Goal: Task Accomplishment & Management: Complete application form

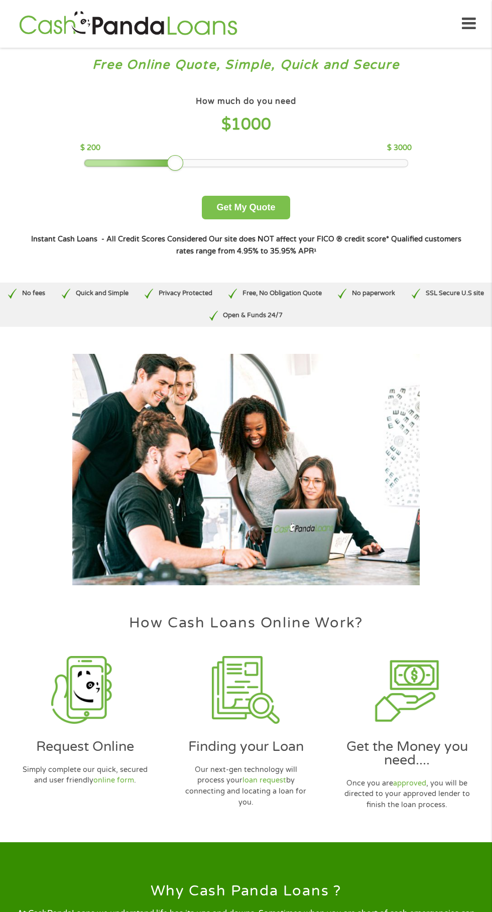
click at [256, 209] on button "Get My Quote" at bounding box center [246, 208] width 88 height 24
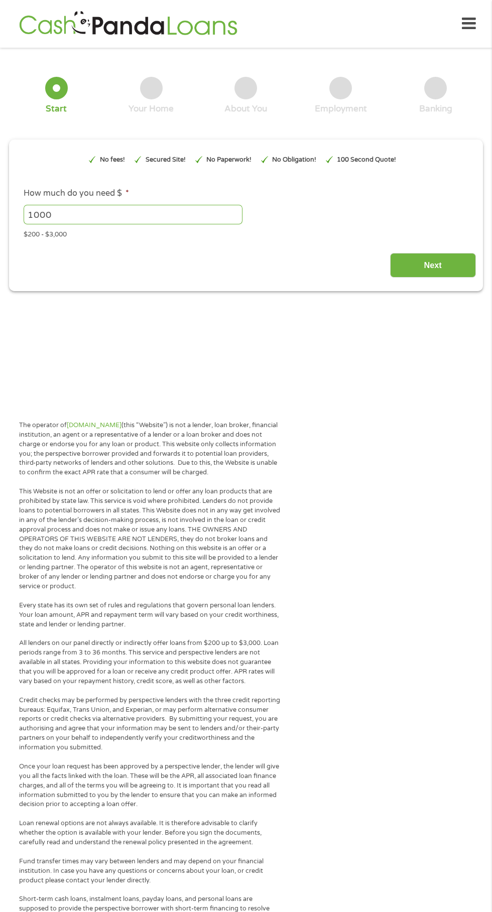
click at [421, 269] on input "Next" at bounding box center [433, 265] width 86 height 25
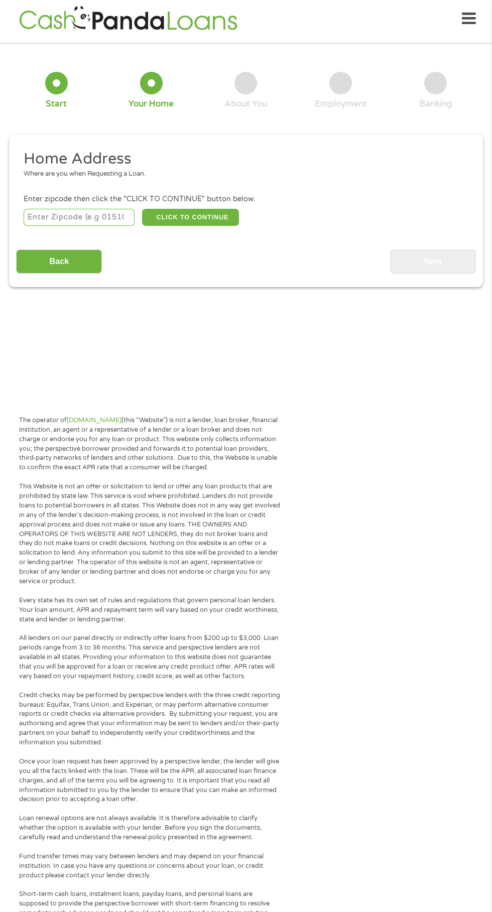
click at [59, 216] on input "number" at bounding box center [79, 217] width 111 height 17
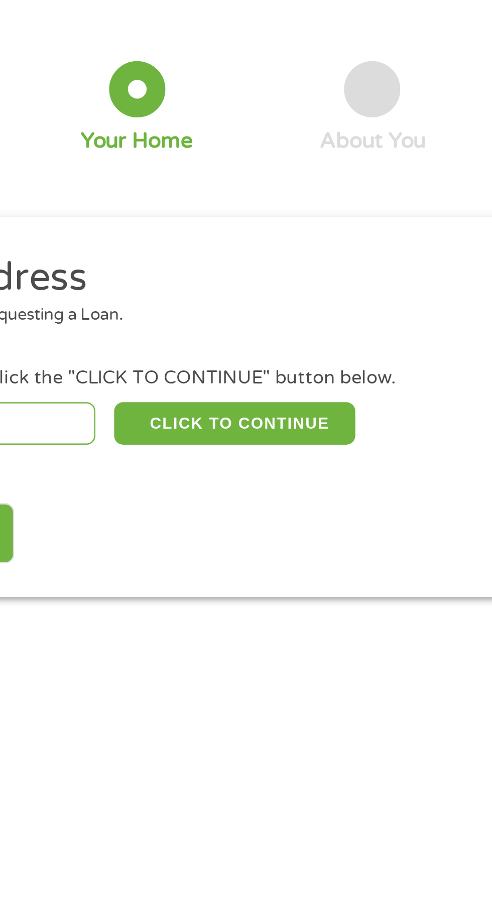
type input "73122"
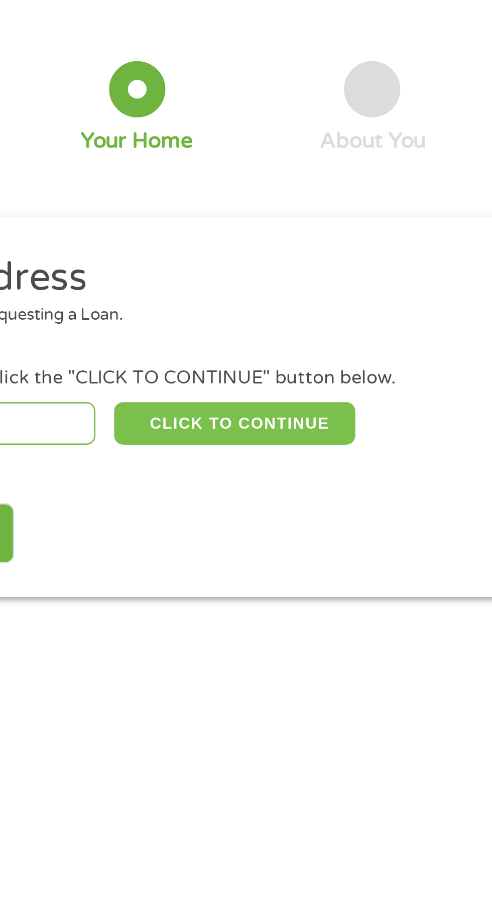
click at [201, 220] on button "CLICK TO CONTINUE" at bounding box center [190, 217] width 97 height 17
type input "73122"
type input "[US_STATE][GEOGRAPHIC_DATA]"
select select "[US_STATE]"
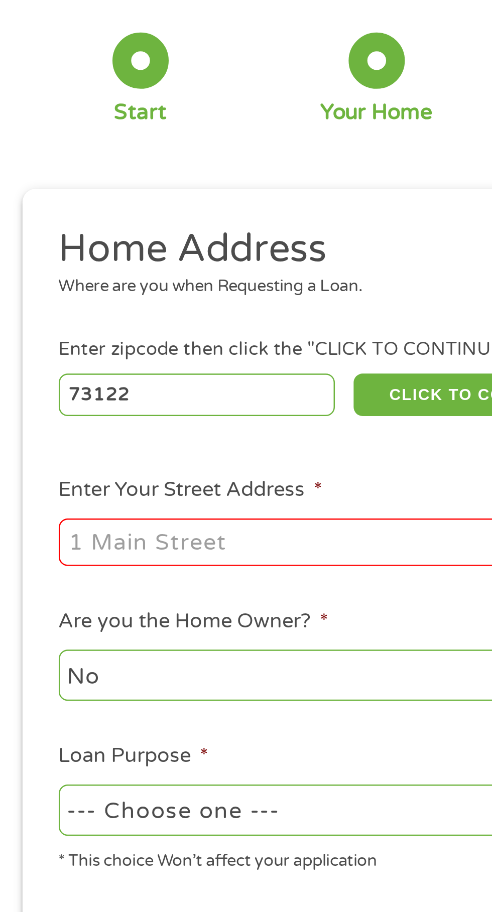
click at [60, 286] on input "Enter Your Street Address *" at bounding box center [131, 276] width 215 height 19
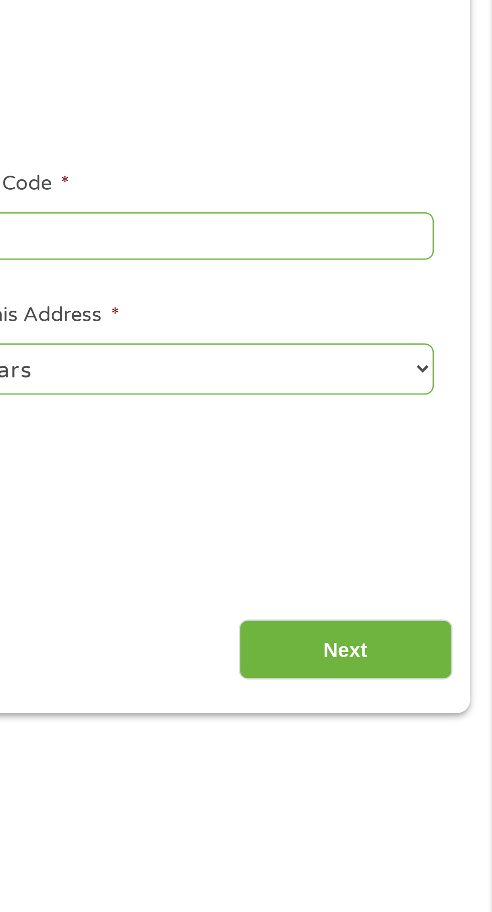
type input "[STREET_ADDRESS]"
click at [459, 332] on select "1 Year or less 1 - 2 Years 2 - 4 Years Over 4 Years" at bounding box center [360, 330] width 215 height 21
select select "12months"
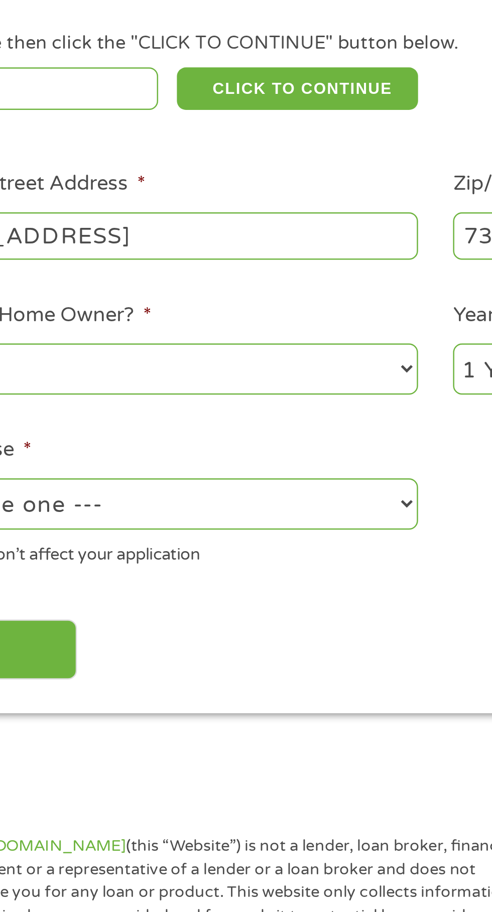
click at [235, 385] on select "--- Choose one --- Pay Bills Debt Consolidation Home Improvement Major Purchase…" at bounding box center [131, 384] width 215 height 21
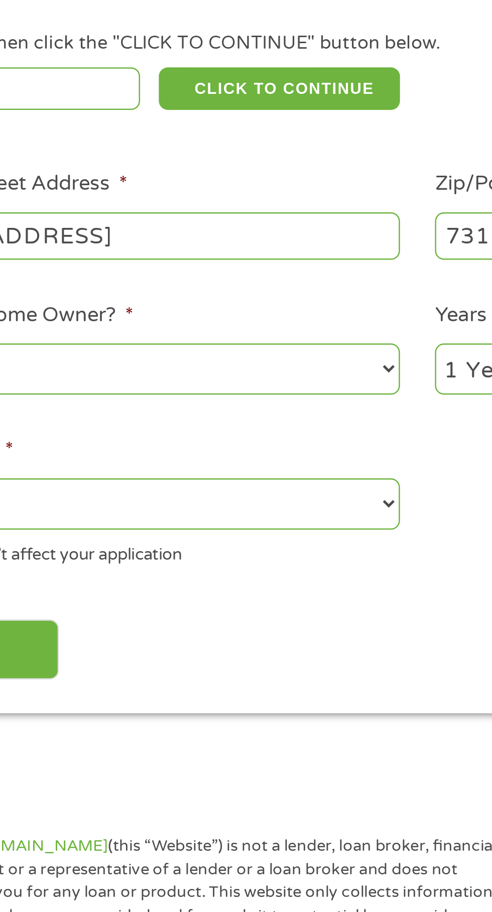
click at [231, 381] on select "--- Choose one --- Pay Bills Debt Consolidation Home Improvement Major Purchase…" at bounding box center [131, 384] width 215 height 21
select select "other"
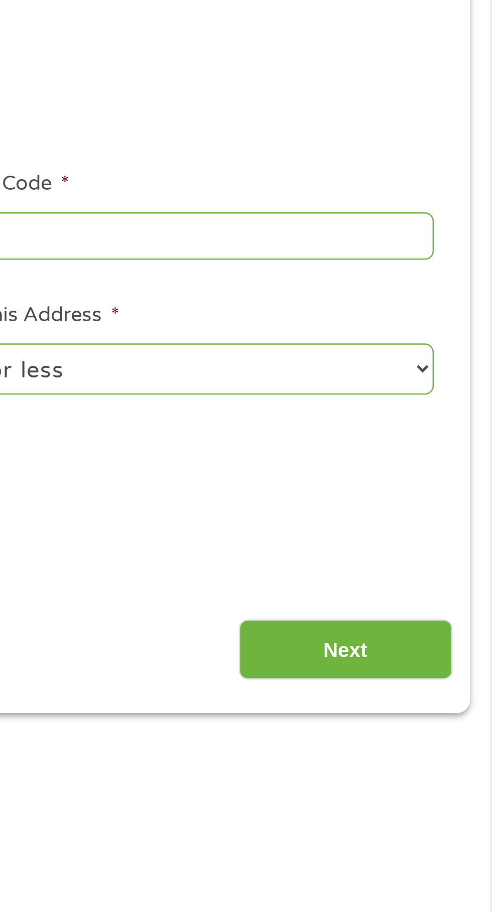
click at [433, 439] on input "Next" at bounding box center [433, 443] width 86 height 25
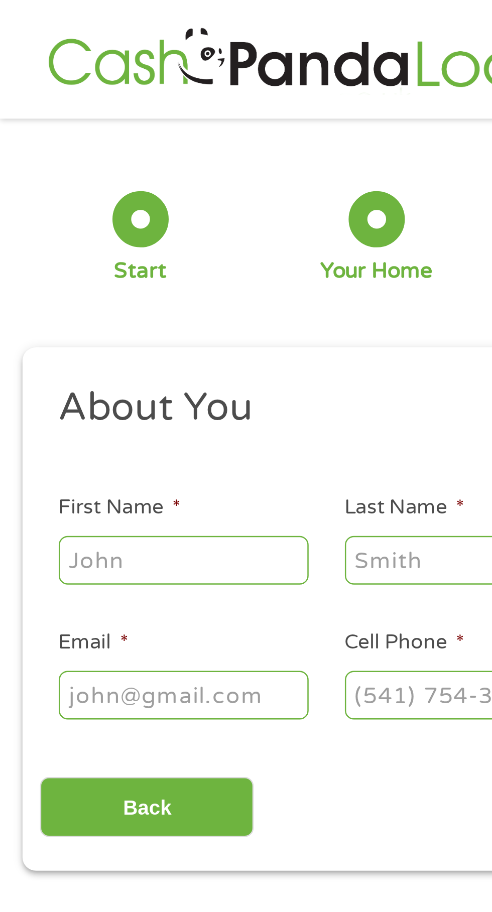
click at [41, 220] on input "First Name *" at bounding box center [74, 224] width 100 height 19
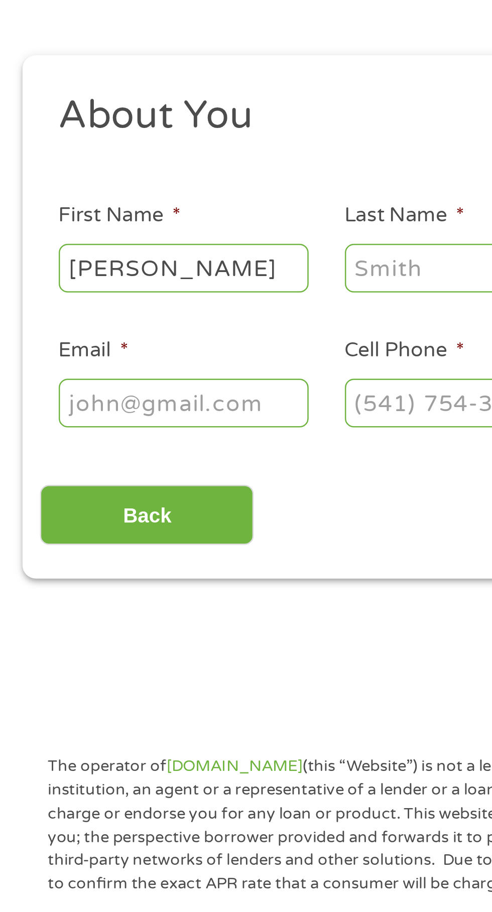
type input "[PERSON_NAME]"
click at [153, 220] on input "Last Name *" at bounding box center [189, 224] width 100 height 19
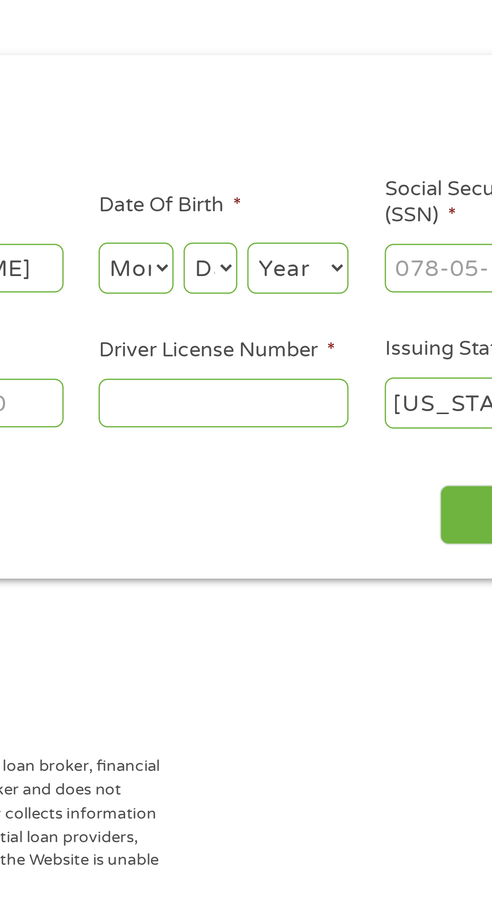
type input "[PERSON_NAME]"
click at [271, 223] on select "Month 1 2 3 4 5 6 7 8 9 10 11 12" at bounding box center [268, 225] width 30 height 21
select select "8"
click at [301, 219] on select "Day 1 2 3 4 5 6 7 8 9 10 11 12 13 14 15 16 17 18 19 20 21 22 23 24 25 26 27 28 …" at bounding box center [298, 225] width 22 height 21
select select "24"
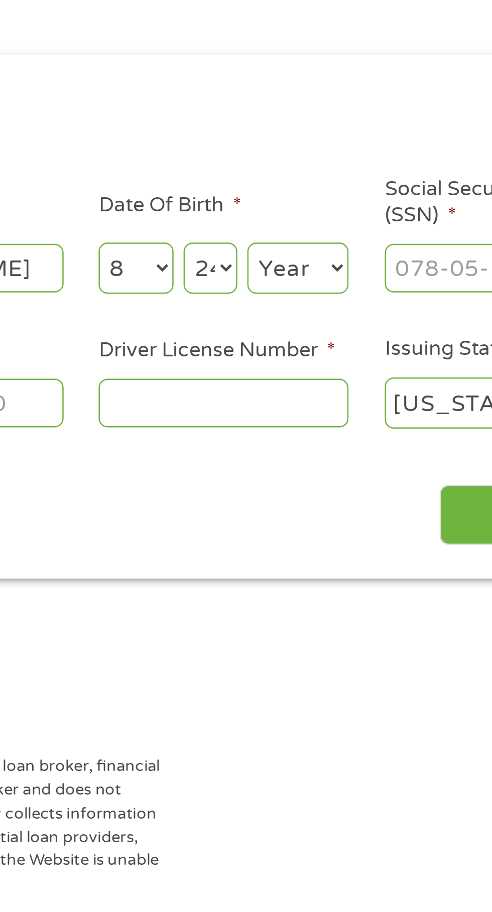
click at [337, 223] on select "Year [DATE] 2006 2005 2004 2003 2002 2001 2000 1999 1998 1997 1996 1995 1994 19…" at bounding box center [333, 225] width 41 height 21
select select "1980"
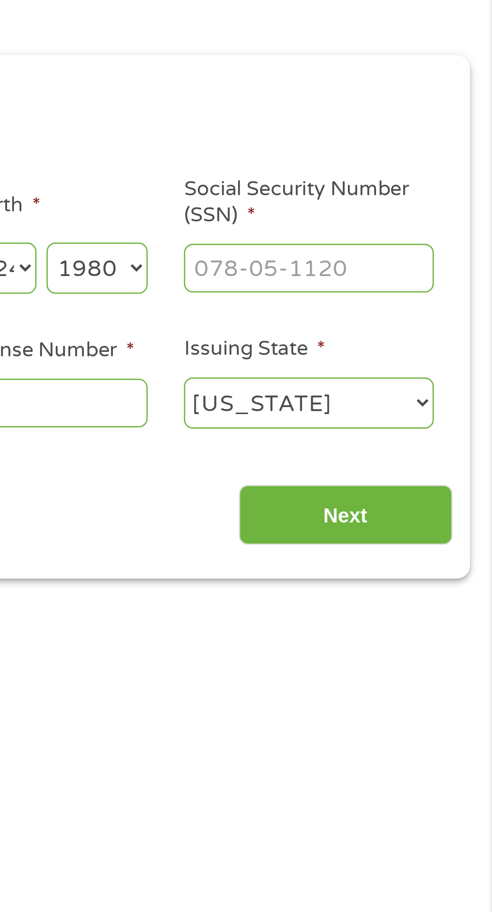
click at [380, 224] on input "Social Security Number (SSN) *" at bounding box center [418, 224] width 100 height 19
type input "441-78-2640"
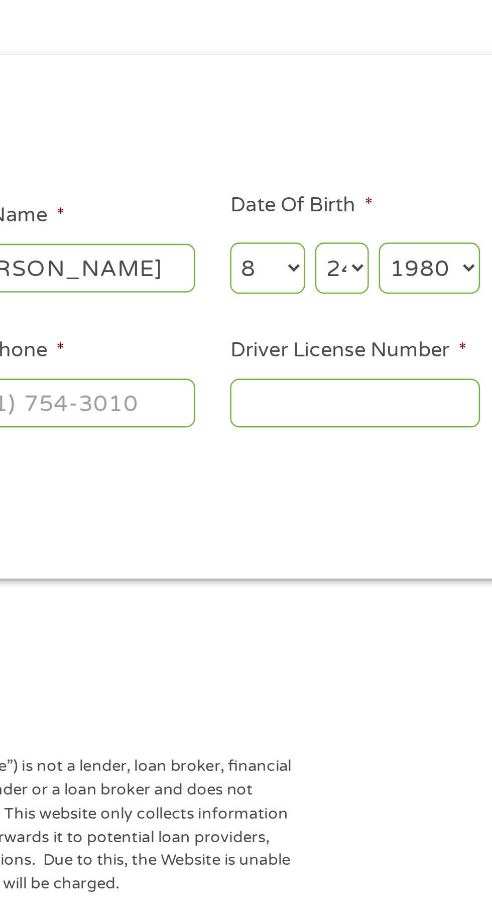
click at [270, 278] on input "Driver License Number *" at bounding box center [303, 278] width 100 height 19
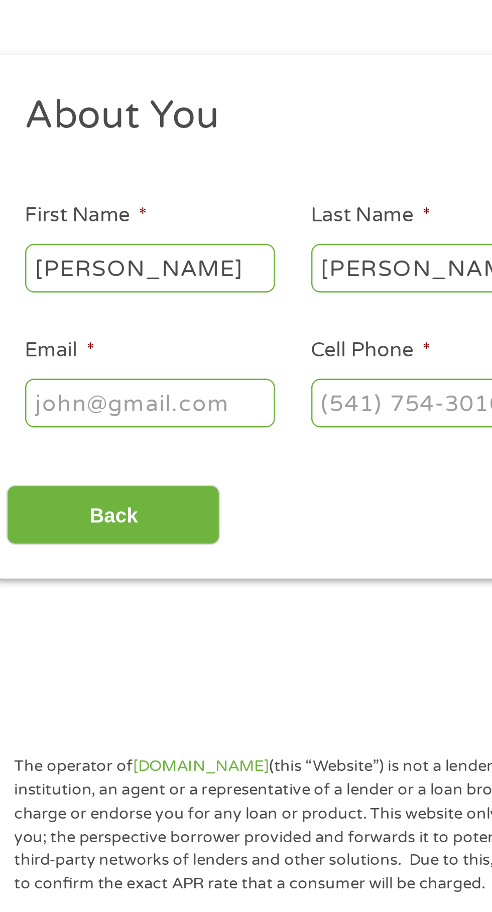
type input "081555426"
click at [158, 280] on input "Cell Phone *" at bounding box center [189, 278] width 100 height 19
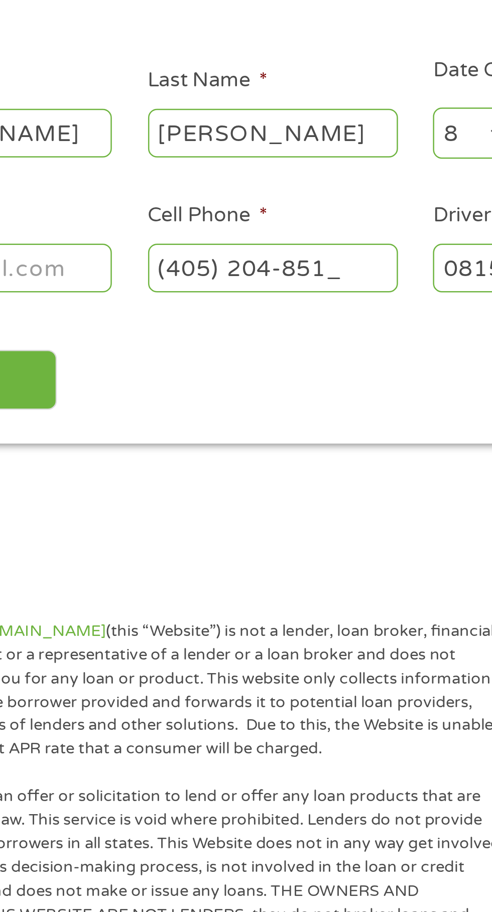
type input "[PHONE_NUMBER]"
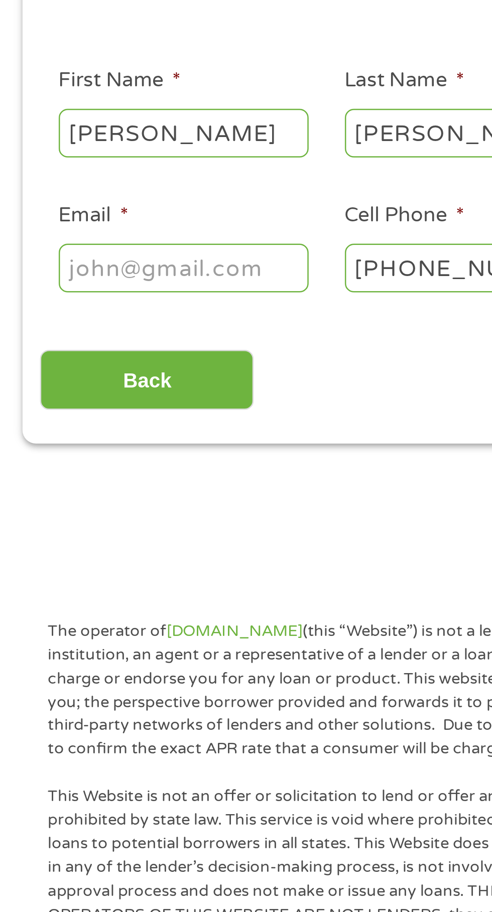
click at [46, 279] on input "Email *" at bounding box center [74, 278] width 100 height 19
type input "[EMAIL_ADDRESS][DOMAIN_NAME]"
click at [40, 319] on input "Back" at bounding box center [59, 324] width 86 height 25
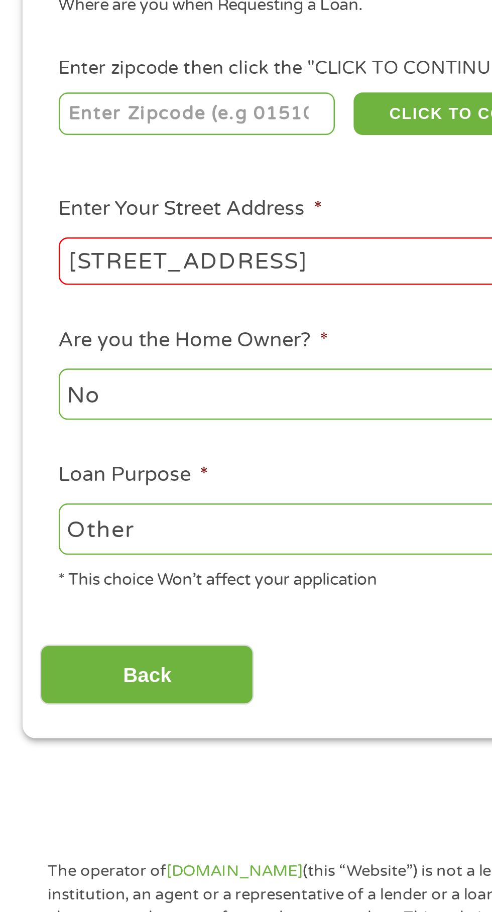
scroll to position [4, 4]
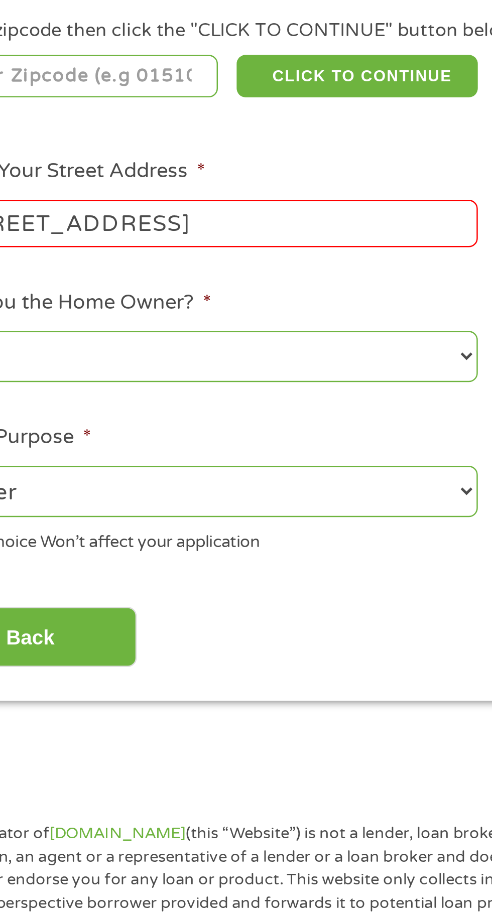
click at [149, 280] on input "[STREET_ADDRESS]" at bounding box center [131, 276] width 215 height 19
click at [145, 279] on input "[STREET_ADDRESS]" at bounding box center [131, 276] width 215 height 19
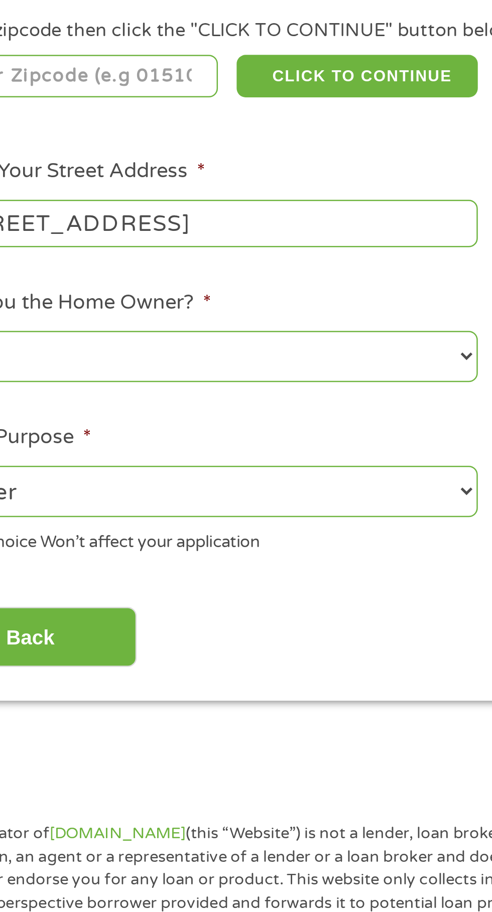
click at [165, 280] on input "[STREET_ADDRESS]" at bounding box center [131, 276] width 215 height 19
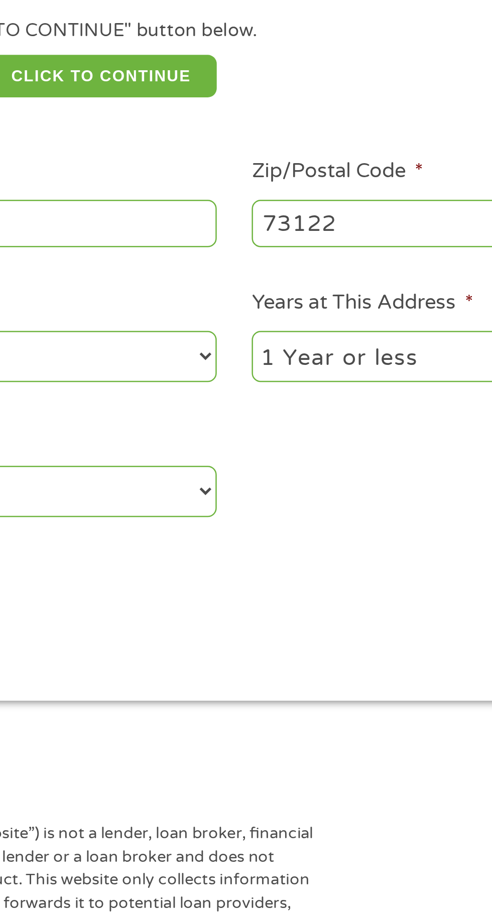
click at [192, 274] on input "[STREET_ADDRESS]" at bounding box center [131, 276] width 215 height 19
click at [195, 277] on input "[STREET_ADDRESS]" at bounding box center [131, 276] width 215 height 19
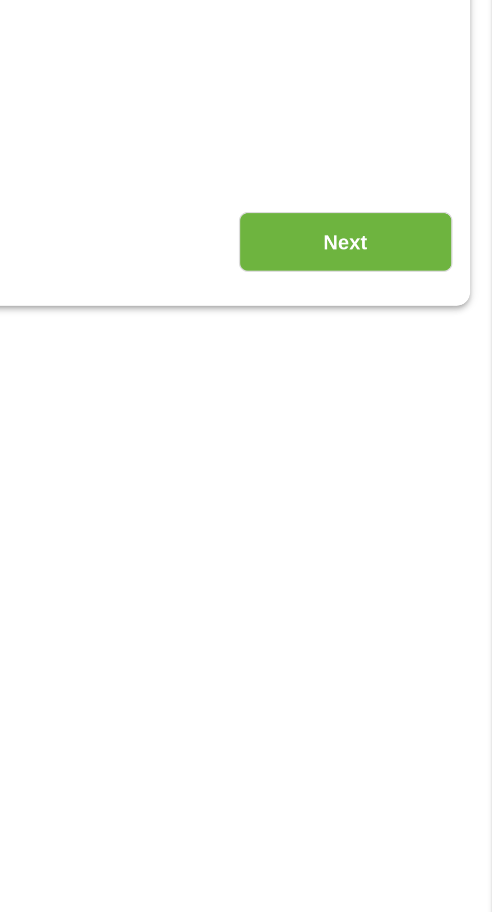
type input "[STREET_ADDRESS]"
click at [425, 445] on input "Next" at bounding box center [433, 443] width 86 height 25
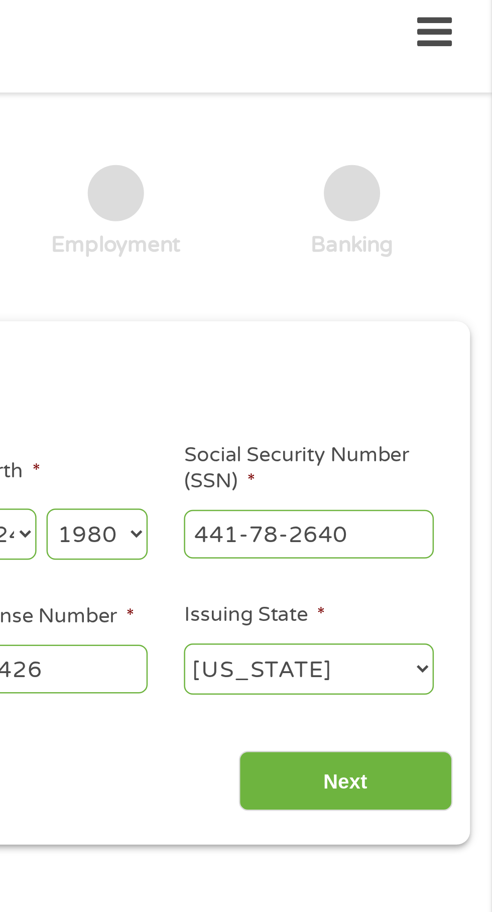
click at [431, 321] on input "Next" at bounding box center [433, 319] width 86 height 25
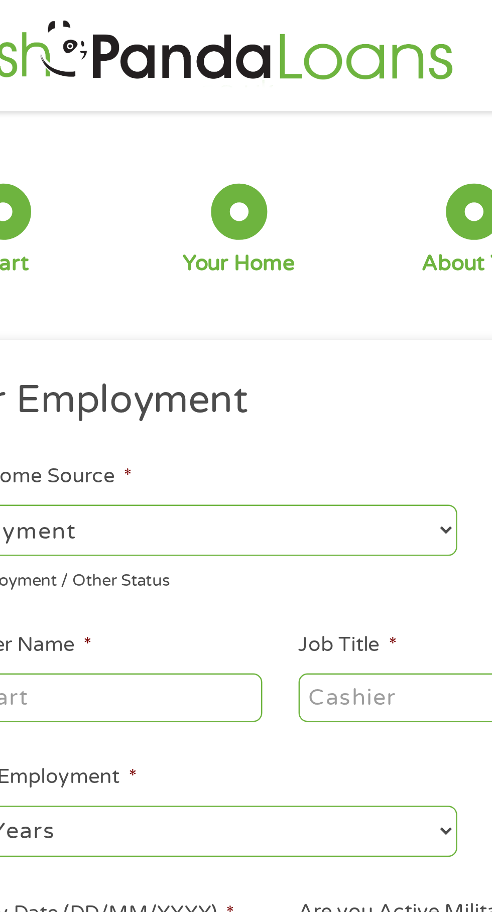
scroll to position [1, 0]
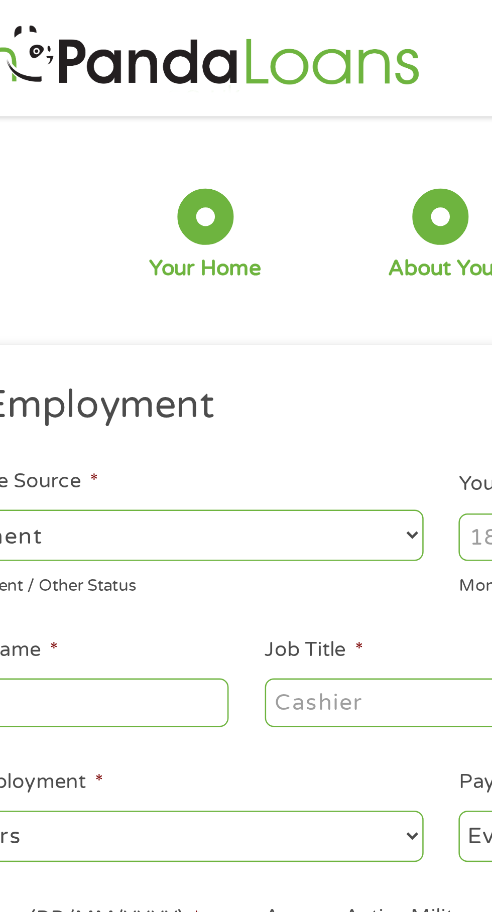
click at [228, 213] on select "--- Choose one --- Employment [DEMOGRAPHIC_DATA] Benefits" at bounding box center [131, 215] width 215 height 21
select select "benefits"
type input "Other"
type input "[PHONE_NUMBER]"
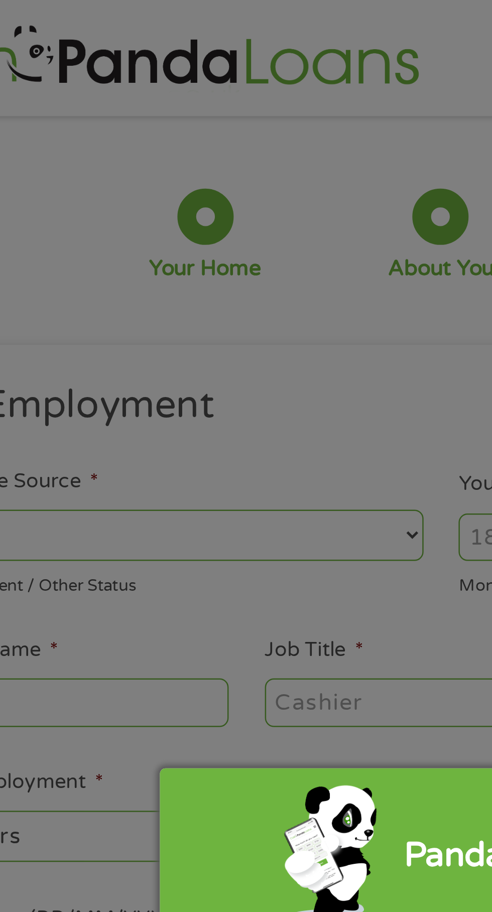
click at [234, 217] on div "Panda Tips To Proceed, Please Enter: For "Employer Name" , enter your benefit p…" at bounding box center [246, 456] width 492 height 912
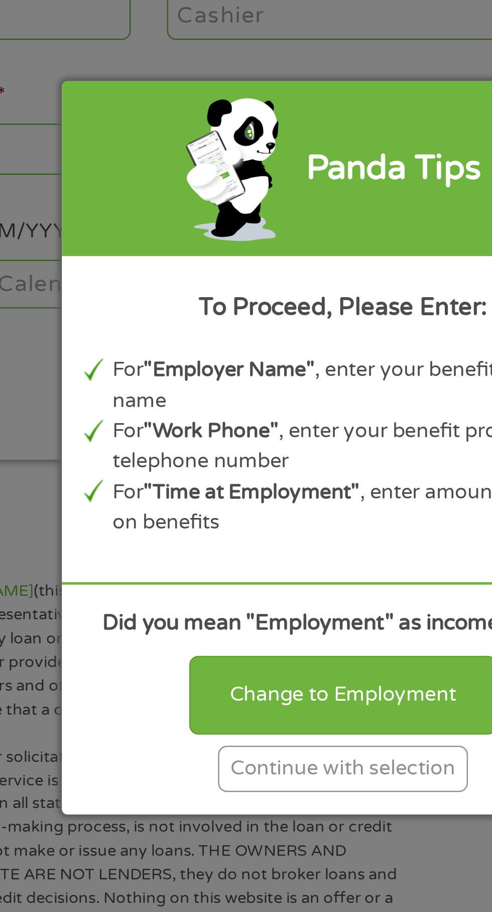
click at [224, 584] on div "Continue with selection" at bounding box center [246, 585] width 100 height 19
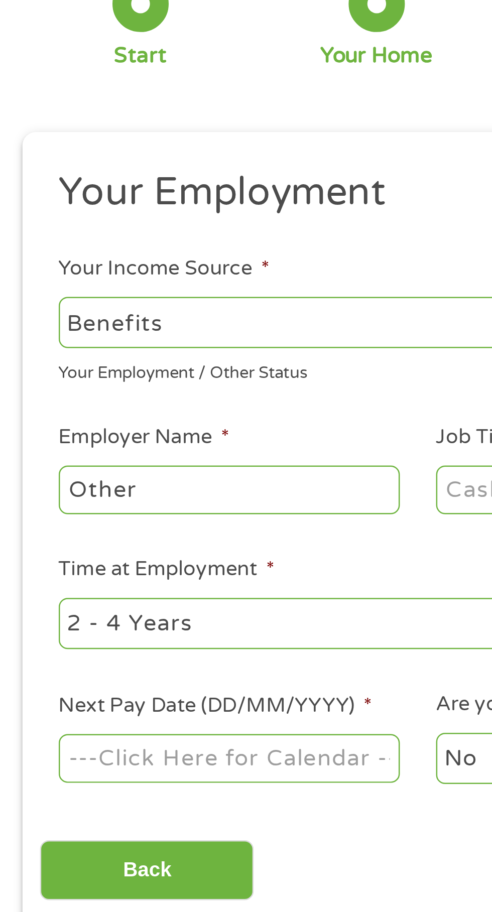
click at [28, 213] on select "--- Choose one --- Employment [DEMOGRAPHIC_DATA] Benefits" at bounding box center [131, 215] width 215 height 21
click at [29, 213] on select "--- Choose one --- Employment [DEMOGRAPHIC_DATA] Benefits" at bounding box center [131, 215] width 215 height 21
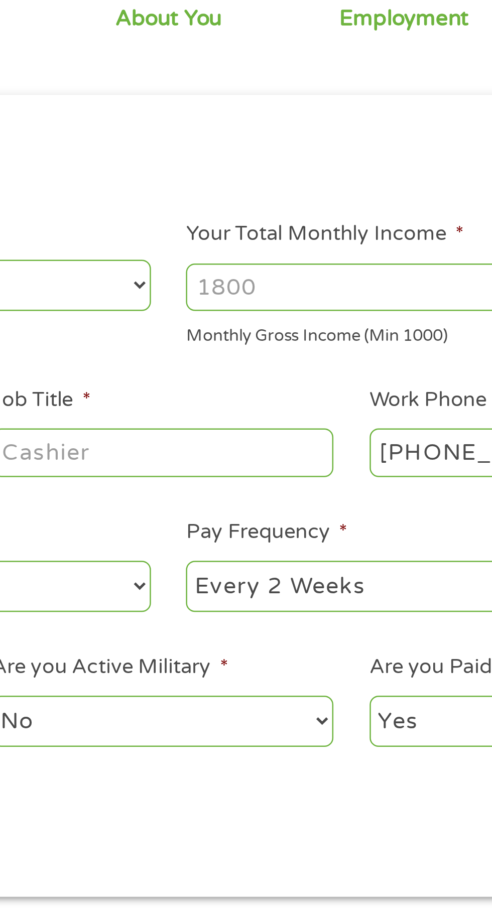
click at [267, 219] on input "Your Total Monthly Income *" at bounding box center [360, 215] width 215 height 19
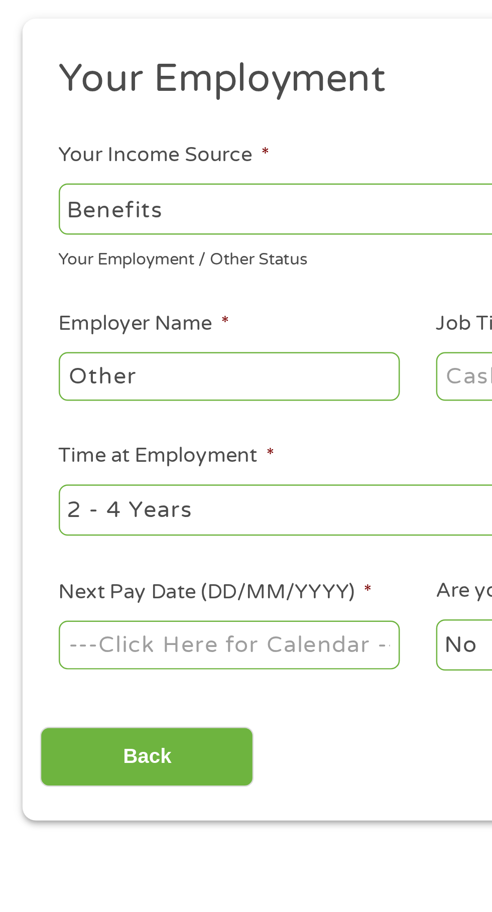
type input "1127"
click at [31, 280] on input "Other" at bounding box center [92, 281] width 137 height 19
click at [125, 282] on input "Social Security Other" at bounding box center [92, 281] width 137 height 19
click at [133, 283] on input "Social Security Other" at bounding box center [92, 281] width 137 height 19
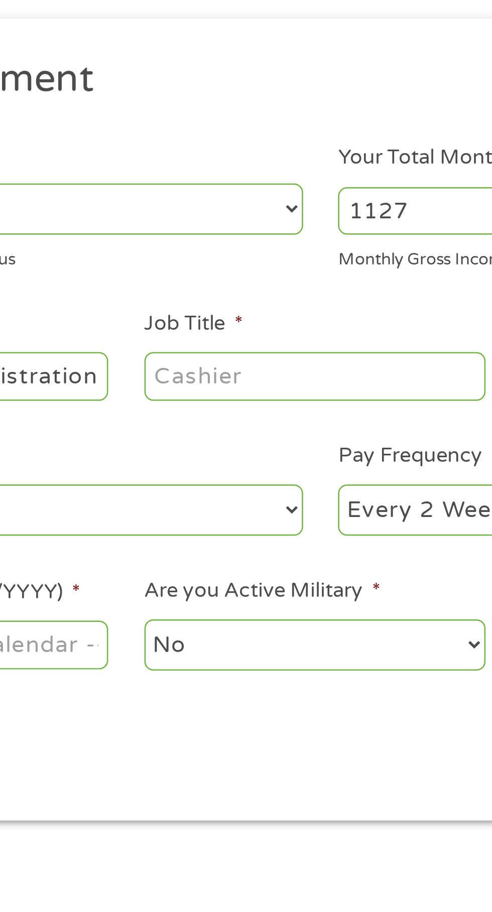
type input "Social Security Administration"
click at [189, 283] on input "Job Title *" at bounding box center [243, 281] width 137 height 19
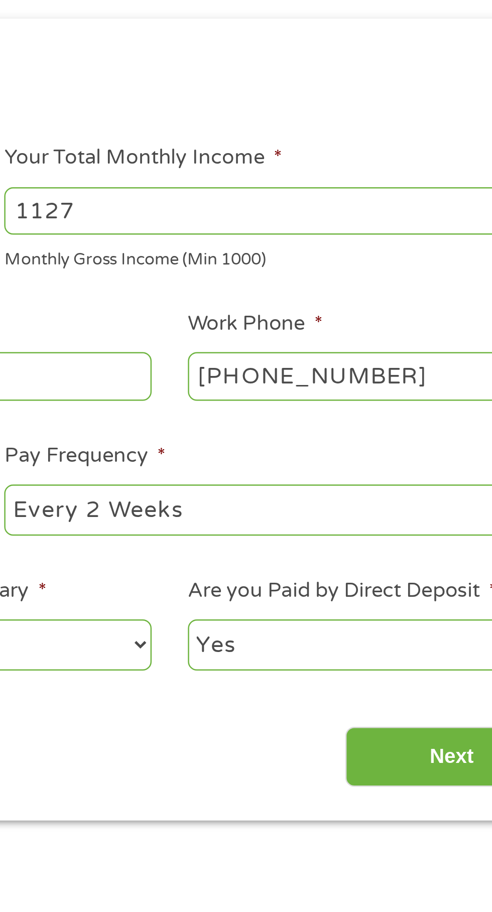
type input "Retired"
click at [334, 281] on input "[PHONE_NUMBER]" at bounding box center [395, 281] width 137 height 19
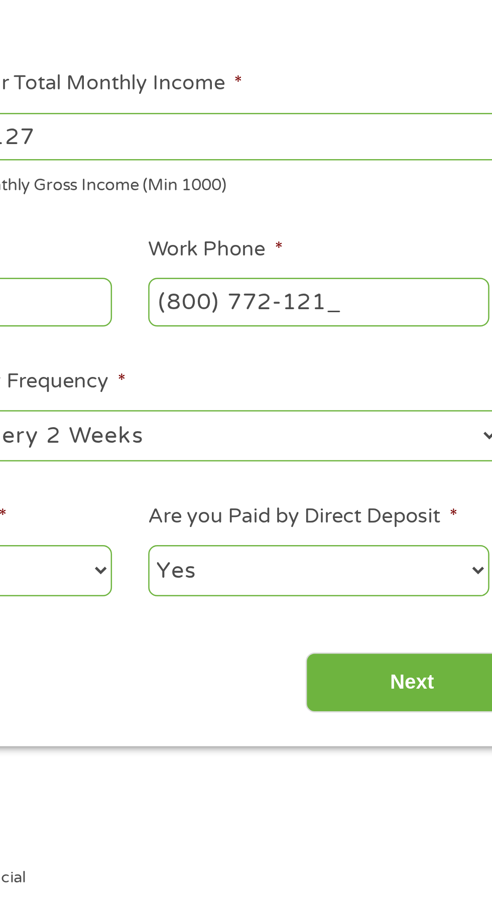
type input "[PHONE_NUMBER]"
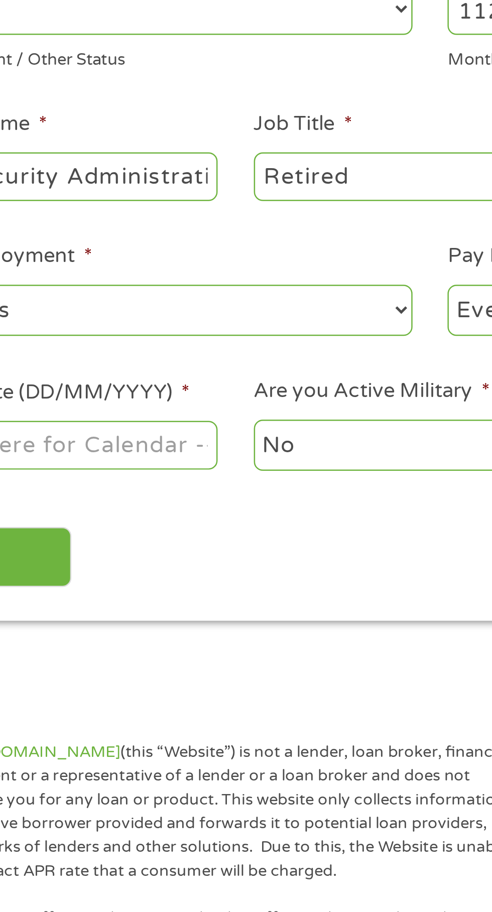
click at [224, 332] on select "--- Choose one --- 1 Year or less 1 - 2 Years 2 - 4 Years Over 4 Years" at bounding box center [131, 336] width 215 height 21
select select "60months"
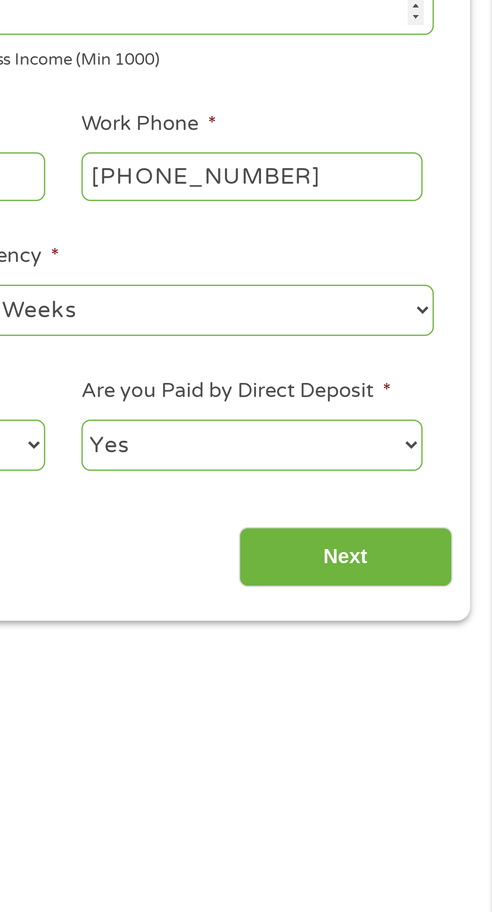
click at [455, 334] on select "--- Choose one --- Every 2 Weeks Every Week Monthly Semi-Monthly" at bounding box center [360, 336] width 215 height 21
select select "monthly"
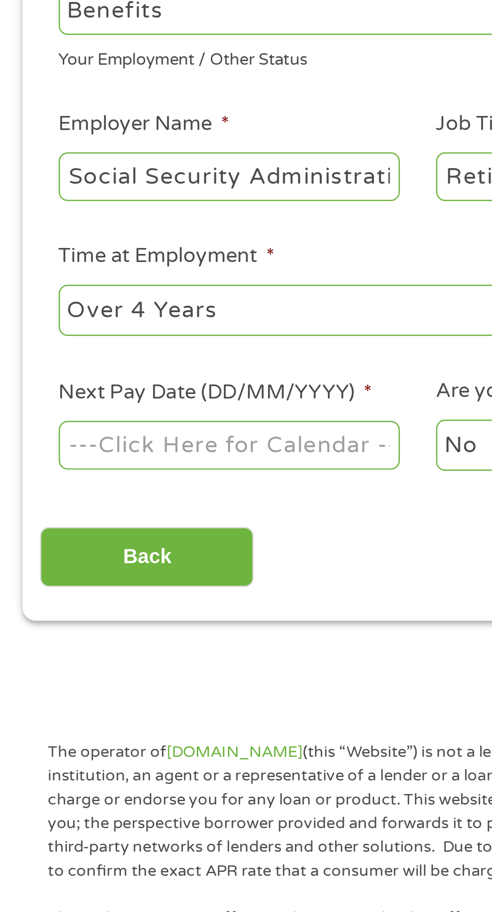
click at [65, 387] on body "Home Get Loan Offer How it works FAQs Blog Cash Loans Quick Loans Online Loans …" at bounding box center [246, 764] width 492 height 1530
click at [144, 388] on input "Next Pay Date (DD/MM/YYYY) *" at bounding box center [92, 389] width 137 height 19
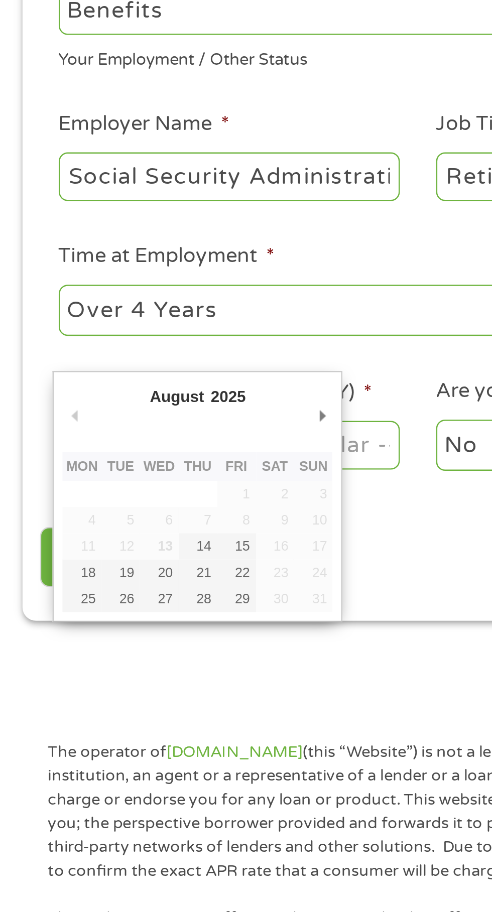
click at [153, 436] on div "Back Next" at bounding box center [245, 432] width 459 height 32
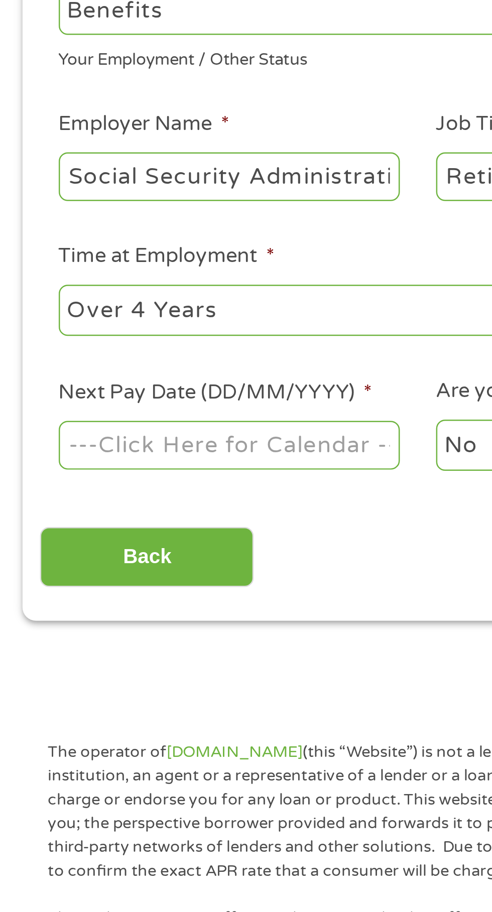
click at [151, 392] on input "Next Pay Date (DD/MM/YYYY) *" at bounding box center [92, 389] width 137 height 19
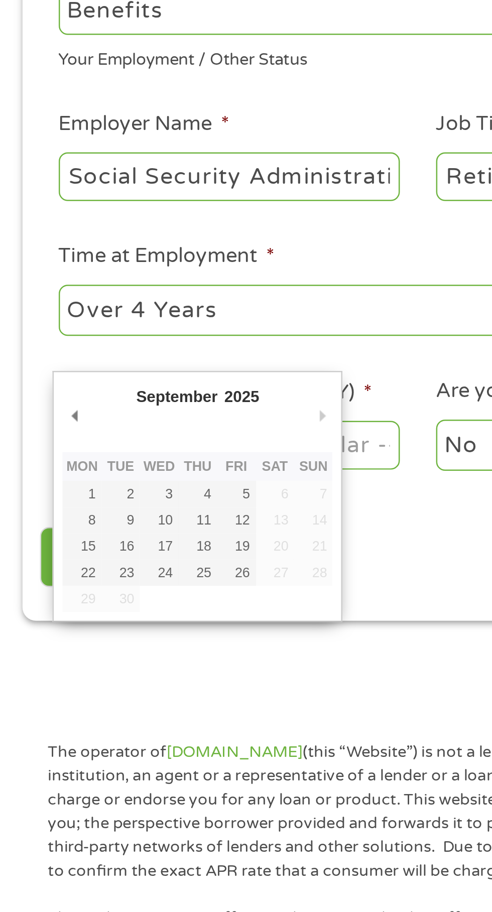
type input "[DATE]"
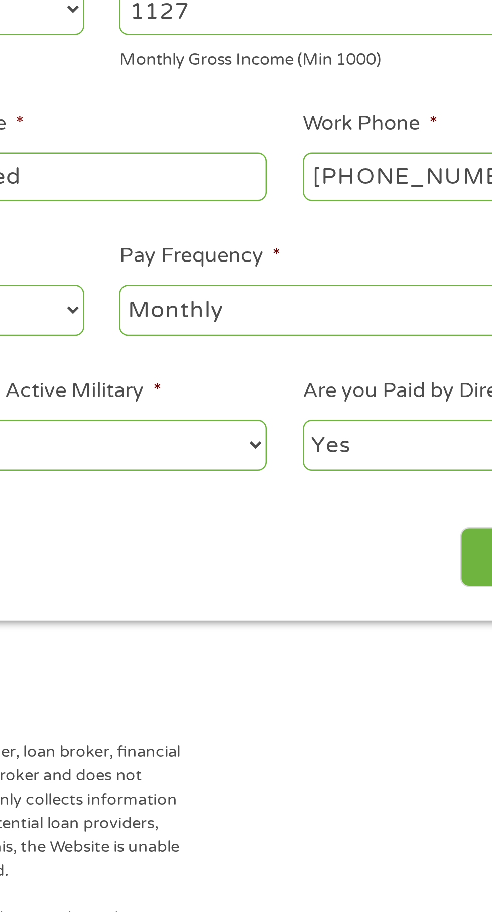
click at [305, 389] on select "No Yes" at bounding box center [243, 390] width 137 height 21
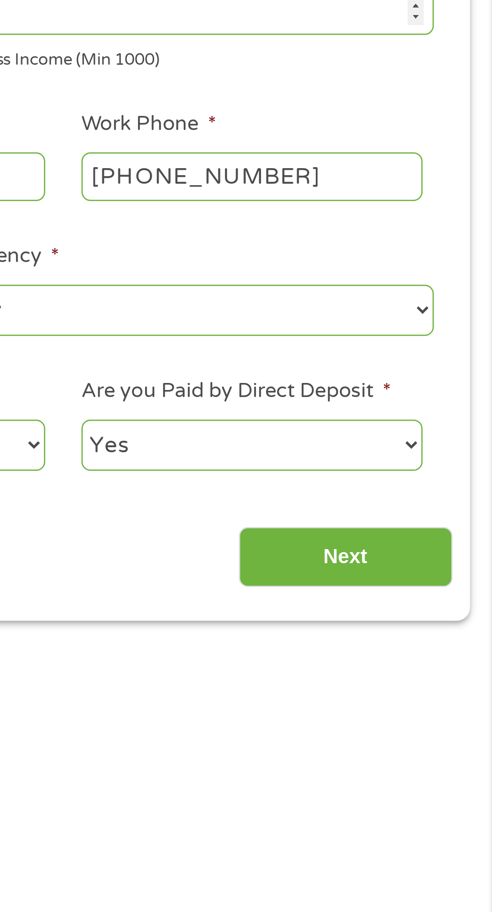
click at [419, 435] on input "Next" at bounding box center [433, 435] width 86 height 25
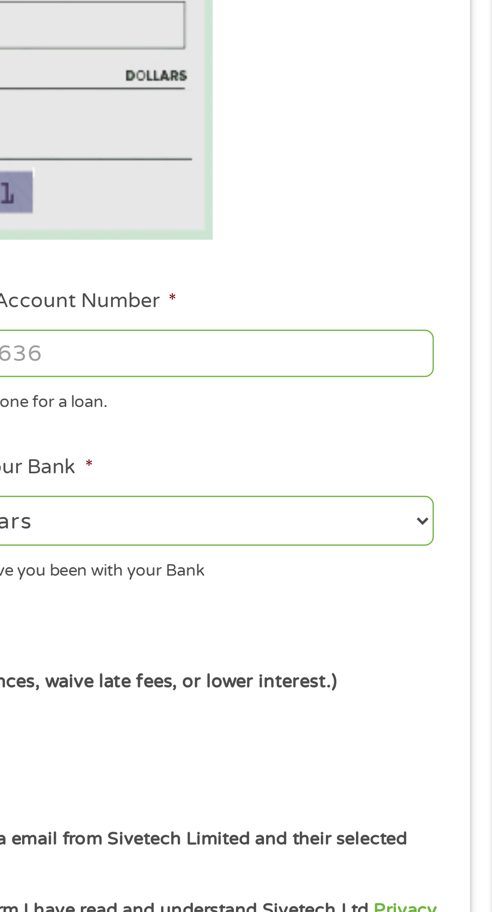
scroll to position [4, 4]
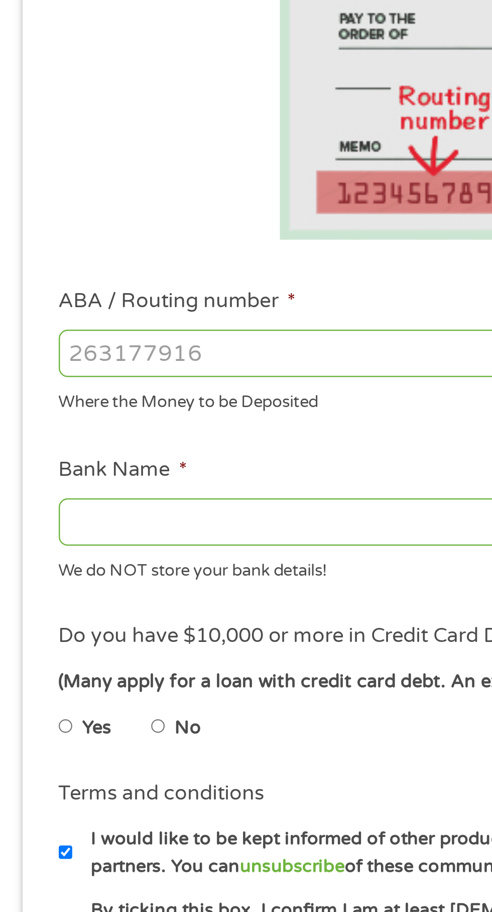
click at [193, 473] on li "Do you have $10,000 or more in Credit Card Debt? * (Many apply for a loan with …" at bounding box center [245, 489] width 459 height 56
click at [40, 500] on label "Yes" at bounding box center [39, 503] width 12 height 11
click at [30, 500] on input "Yes" at bounding box center [27, 503] width 6 height 16
radio input "true"
click at [41, 501] on label "Yes" at bounding box center [39, 503] width 12 height 11
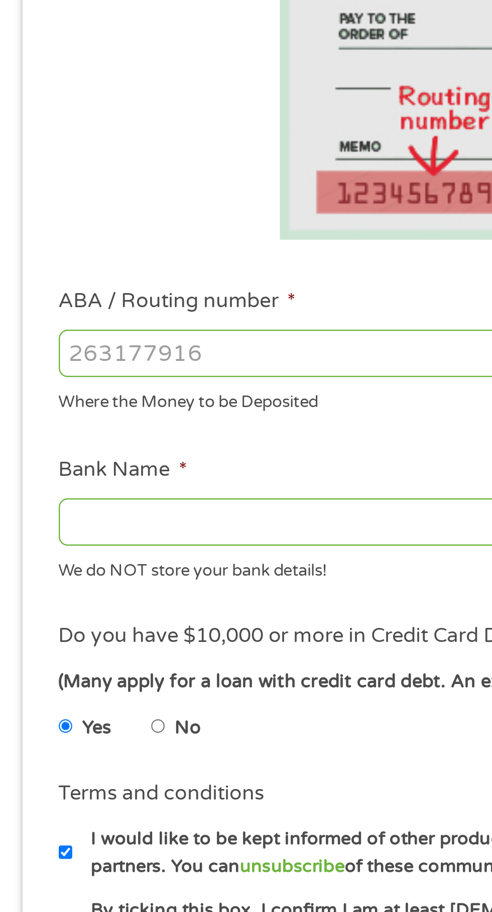
click at [30, 501] on input "Yes" at bounding box center [27, 503] width 6 height 16
click at [41, 499] on label "Yes" at bounding box center [39, 503] width 12 height 11
click at [30, 499] on input "Yes" at bounding box center [27, 503] width 6 height 16
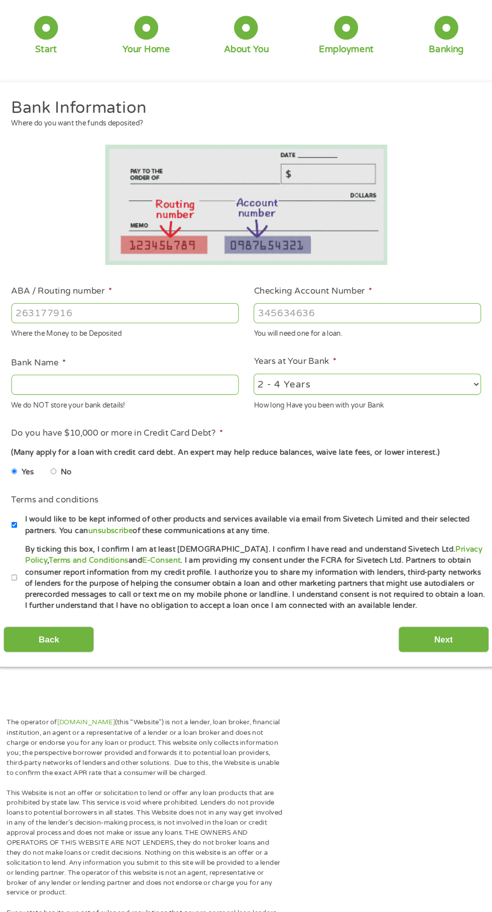
click at [58, 349] on input "ABA / Routing number *" at bounding box center [131, 344] width 215 height 19
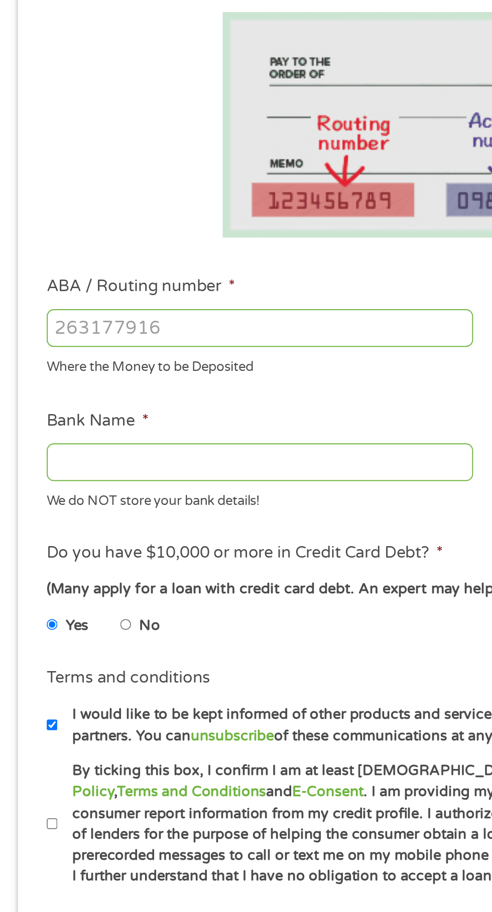
click at [35, 343] on input "ABA / Routing number *" at bounding box center [131, 344] width 215 height 19
type input "124303162"
type input "GOBANK A DIVISION OF GREEN DOT BANK"
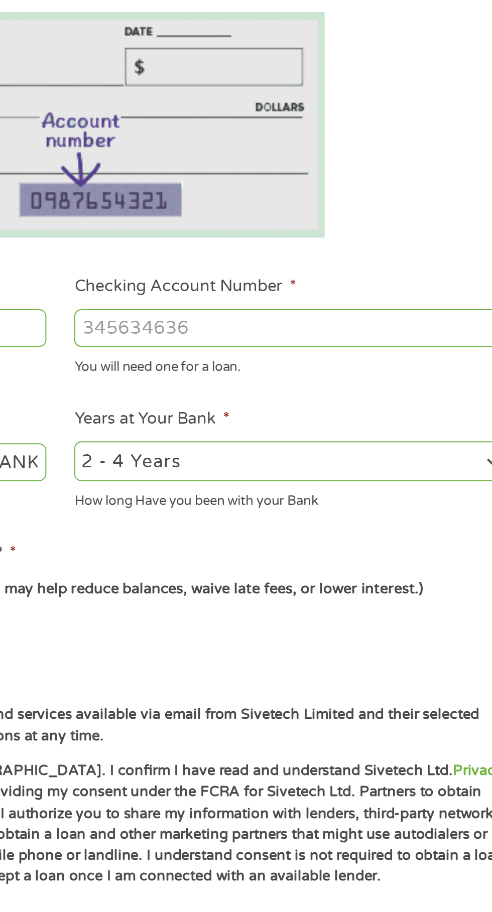
type input "124303162"
click at [274, 349] on input "Checking Account Number *" at bounding box center [360, 344] width 215 height 19
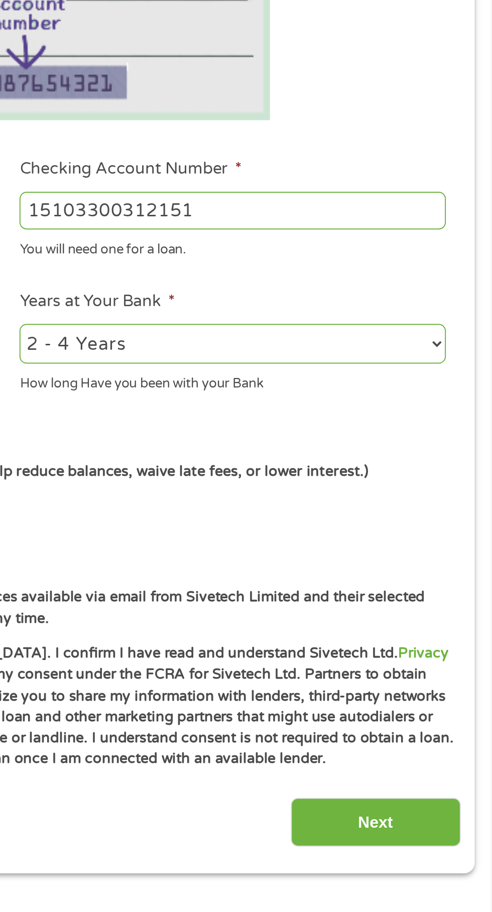
type input "15103300312151"
click at [465, 413] on select "2 - 4 Years 6 - 12 Months 1 - 2 Years Over 4 Years" at bounding box center [360, 412] width 215 height 21
select select "24months"
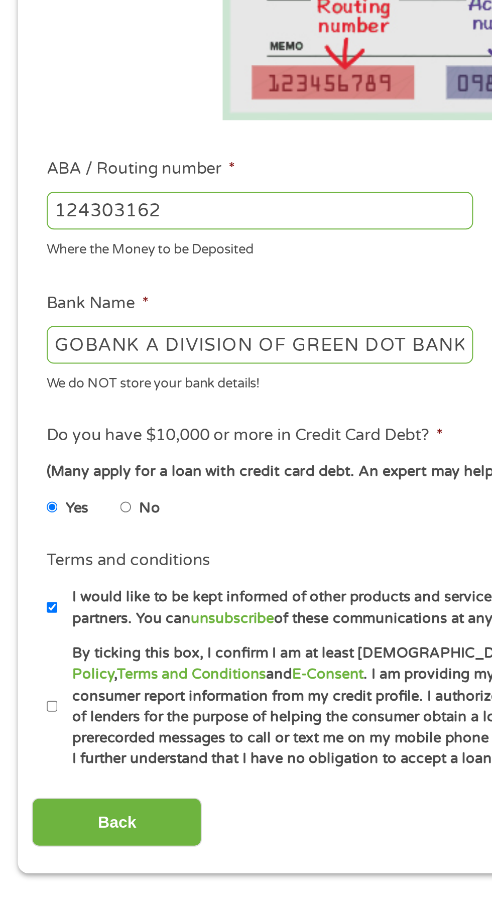
click at [69, 493] on li "No" at bounding box center [79, 495] width 36 height 20
click at [65, 493] on input "No" at bounding box center [64, 495] width 6 height 16
radio input "true"
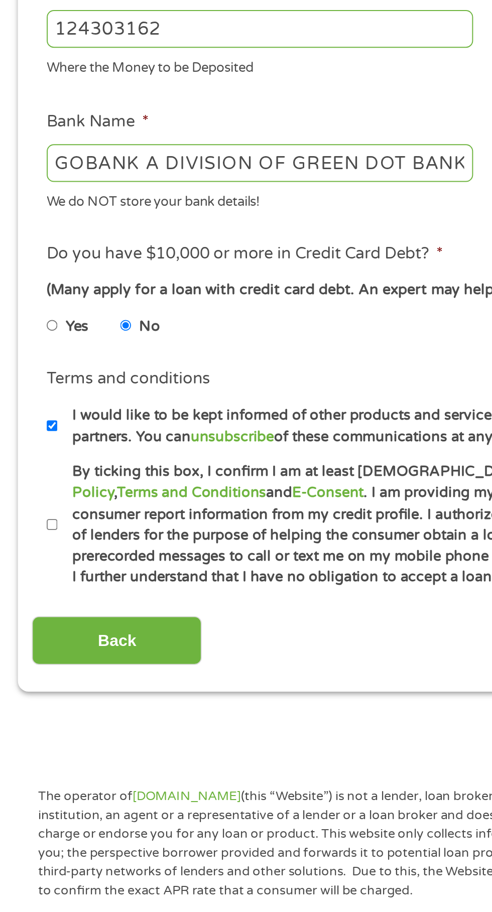
click at [26, 596] on input "By ticking this box, I confirm I am at least [DEMOGRAPHIC_DATA]. I confirm I ha…" at bounding box center [27, 595] width 6 height 16
checkbox input "true"
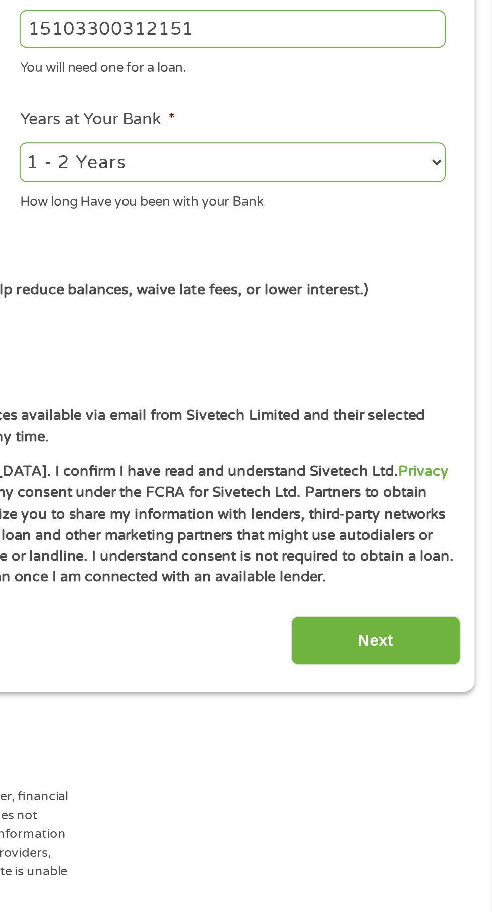
click at [429, 658] on input "Next" at bounding box center [433, 653] width 86 height 25
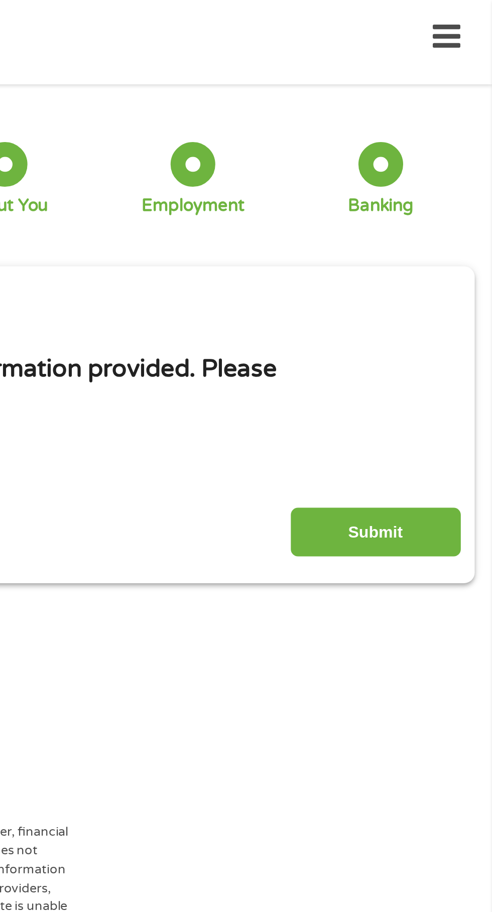
scroll to position [0, 0]
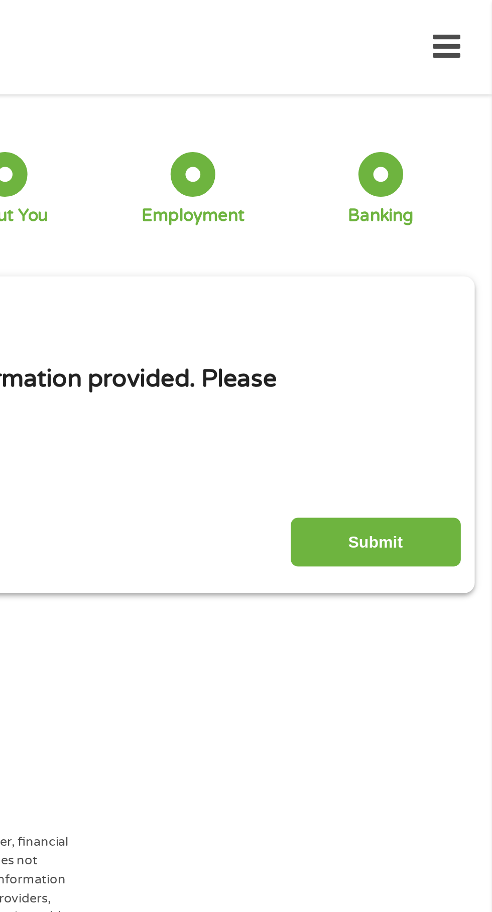
click at [434, 272] on input "Submit" at bounding box center [433, 273] width 86 height 25
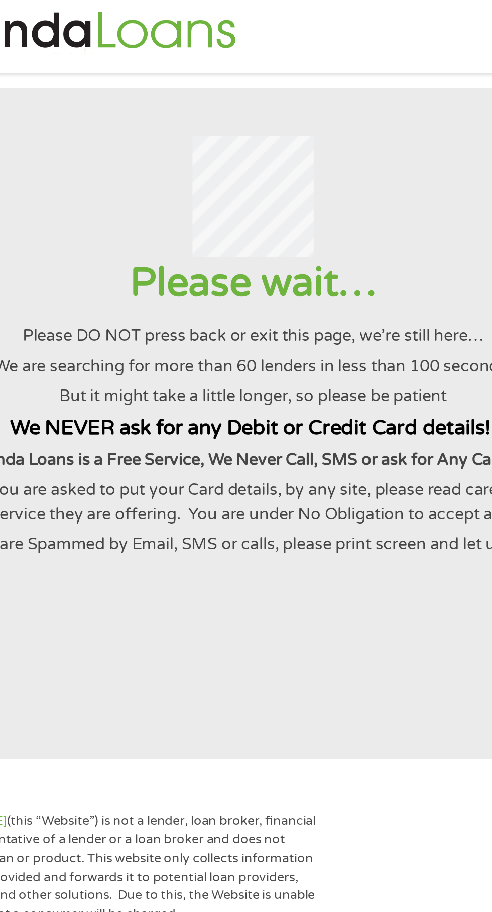
click at [161, 332] on section "Please wait… Please DO NOT press back or exit this page, we’re still here… We a…" at bounding box center [246, 224] width 492 height 339
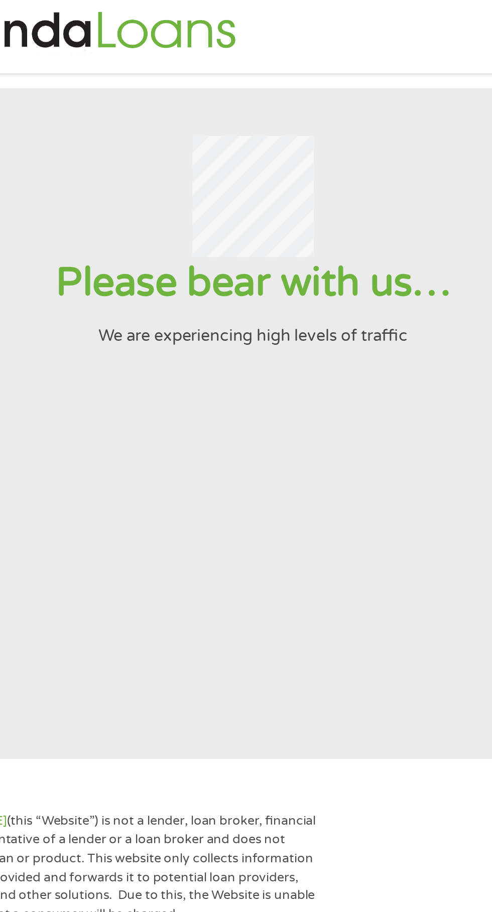
click at [187, 324] on section "Please bear with us… We are experiencing high levels of traffic" at bounding box center [246, 224] width 492 height 339
